Goal: Transaction & Acquisition: Subscribe to service/newsletter

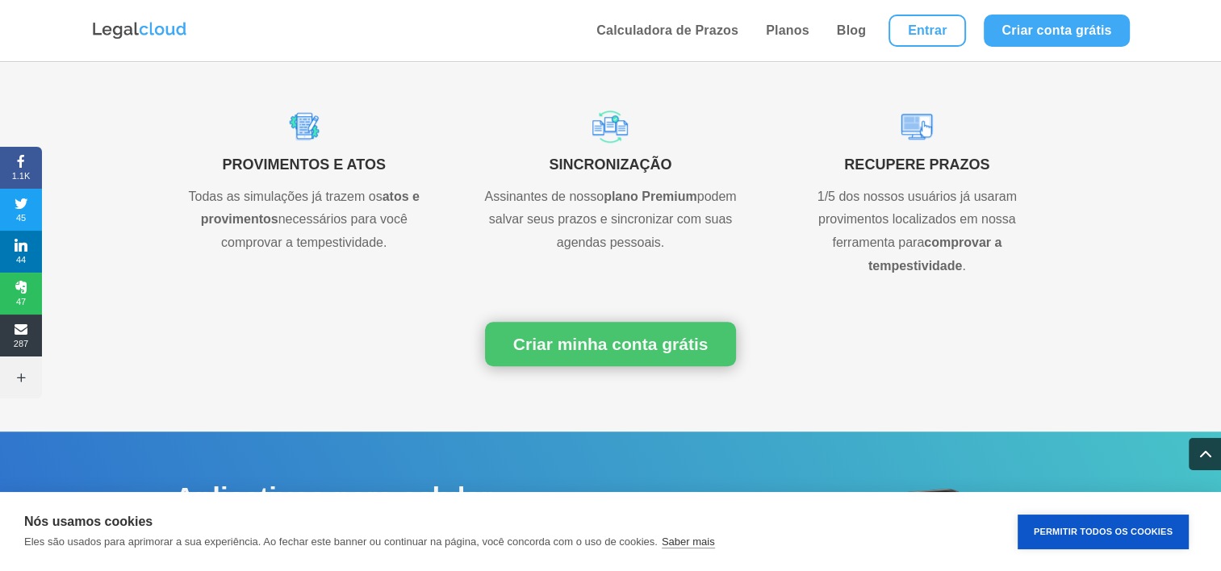
scroll to position [1102, 0]
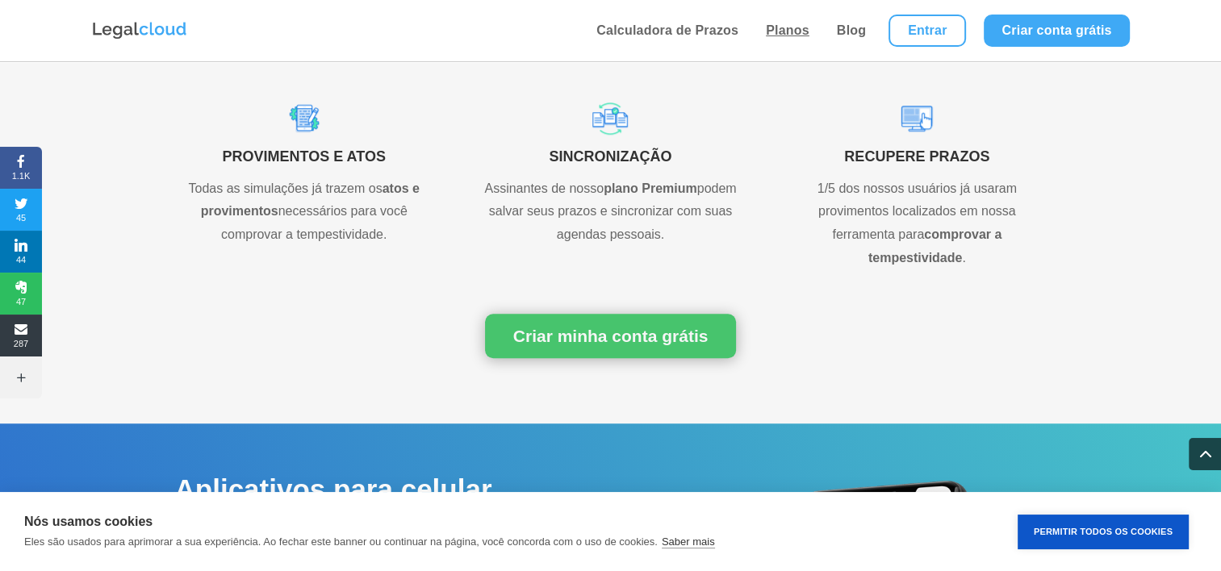
click at [781, 38] on link "Planos" at bounding box center [787, 30] width 53 height 61
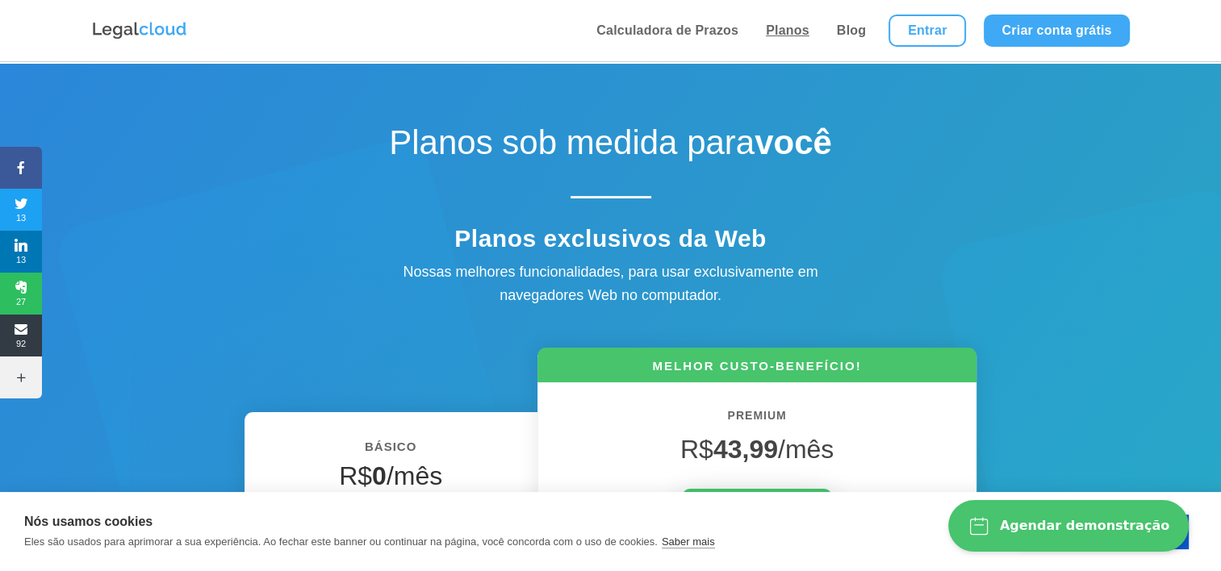
click at [768, 19] on link "Planos" at bounding box center [787, 30] width 53 height 61
